Goal: Task Accomplishment & Management: Manage account settings

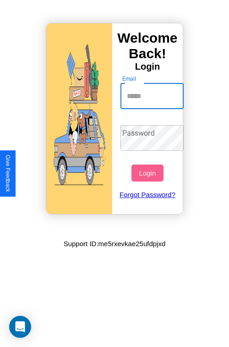
click at [153, 96] on input "Email" at bounding box center [153, 96] width 64 height 26
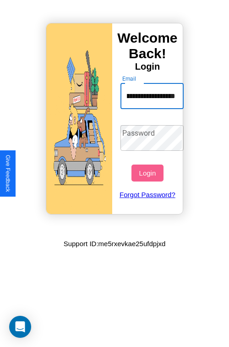
scroll to position [0, 40]
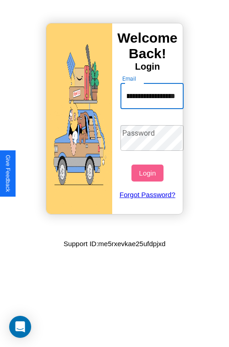
type input "**********"
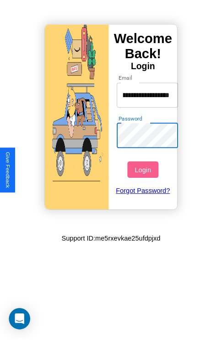
scroll to position [0, 0]
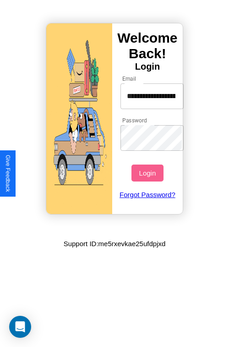
click at [149, 173] on button "Login" at bounding box center [148, 173] width 32 height 17
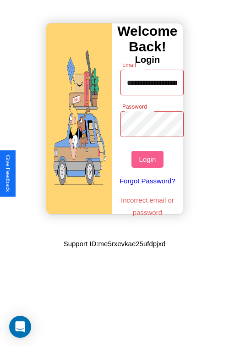
click at [149, 159] on button "Login" at bounding box center [148, 159] width 32 height 17
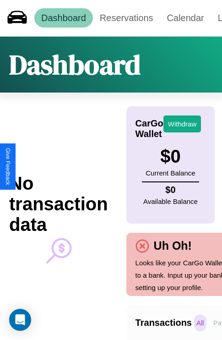
scroll to position [0, 65]
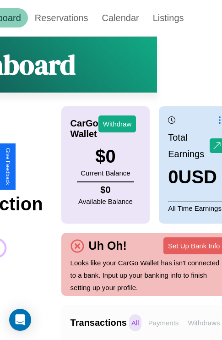
click at [204, 323] on p "Withdraws" at bounding box center [204, 323] width 37 height 17
click at [164, 323] on p "Payments" at bounding box center [163, 323] width 35 height 17
click at [204, 323] on p "Withdraws" at bounding box center [204, 323] width 37 height 17
click at [164, 323] on p "Payments" at bounding box center [163, 323] width 35 height 17
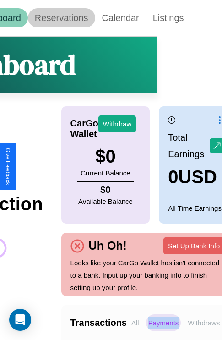
click at [61, 18] on link "Reservations" at bounding box center [61, 17] width 67 height 19
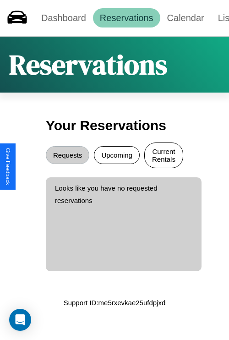
click at [164, 156] on button "Current Rentals" at bounding box center [163, 156] width 39 height 26
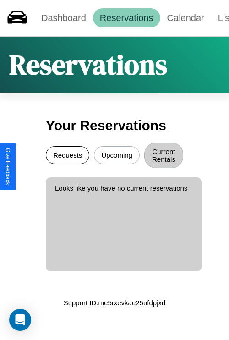
click at [67, 156] on button "Requests" at bounding box center [68, 155] width 44 height 18
